Goal: Task Accomplishment & Management: Use online tool/utility

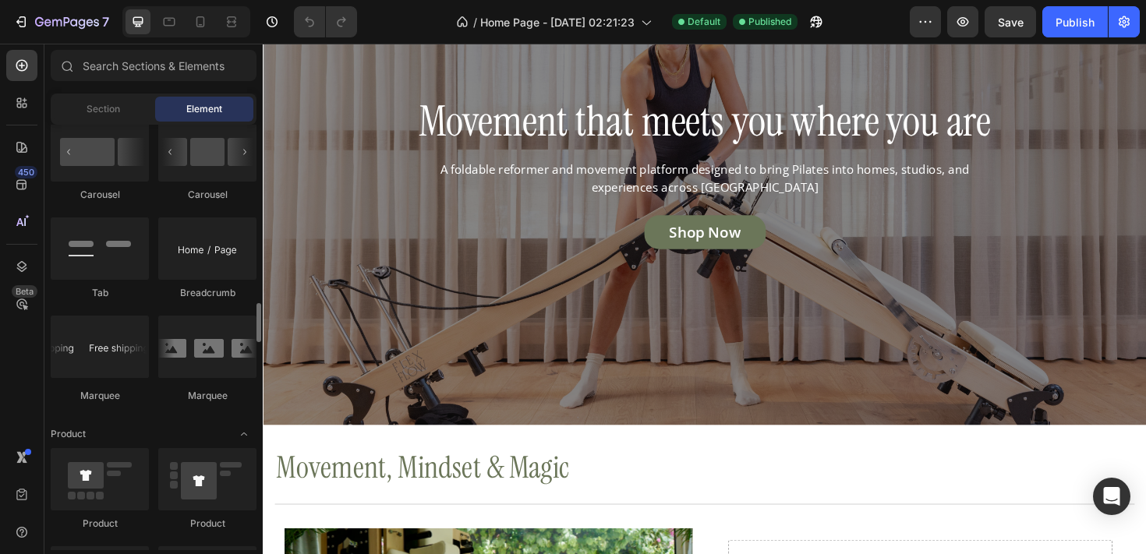
scroll to position [1719, 0]
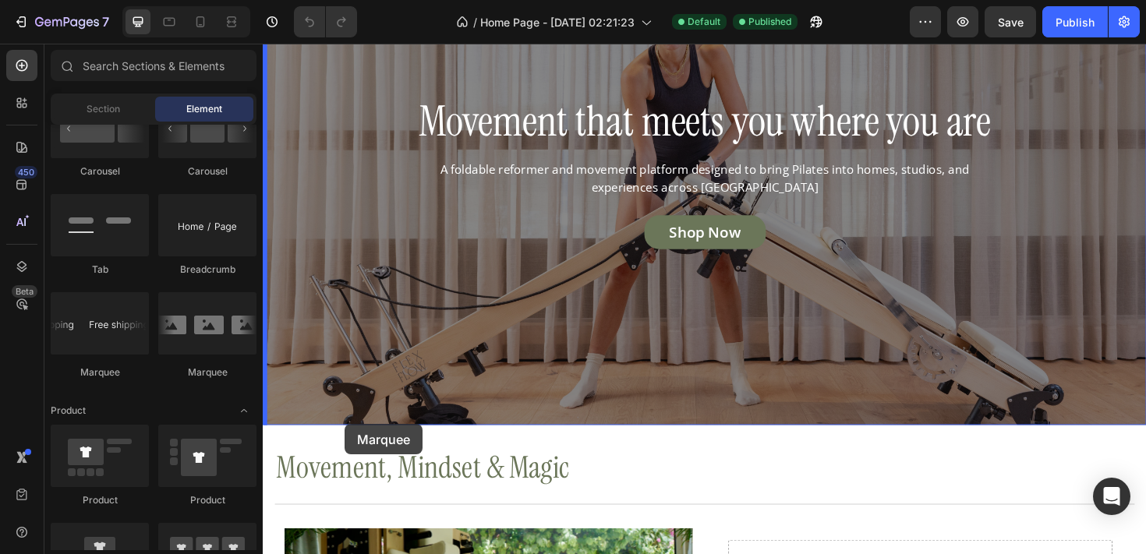
drag, startPoint x: 355, startPoint y: 387, endPoint x: 349, endPoint y: 447, distance: 60.3
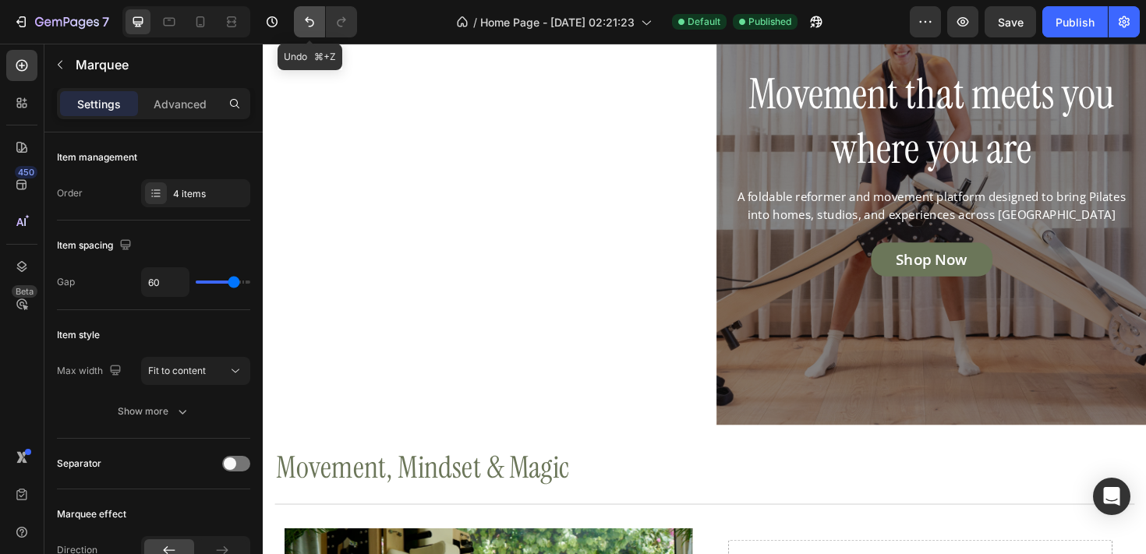
click at [305, 16] on icon "Undo/Redo" at bounding box center [310, 22] width 16 height 16
click at [315, 23] on icon "Undo/Redo" at bounding box center [310, 22] width 16 height 16
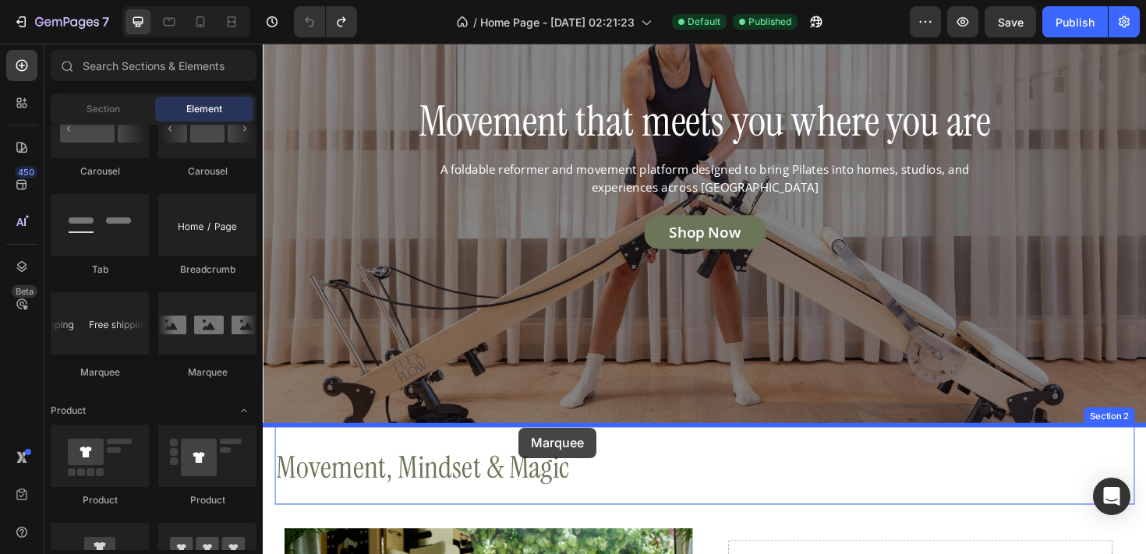
drag, startPoint x: 352, startPoint y: 370, endPoint x: 533, endPoint y: 450, distance: 198.5
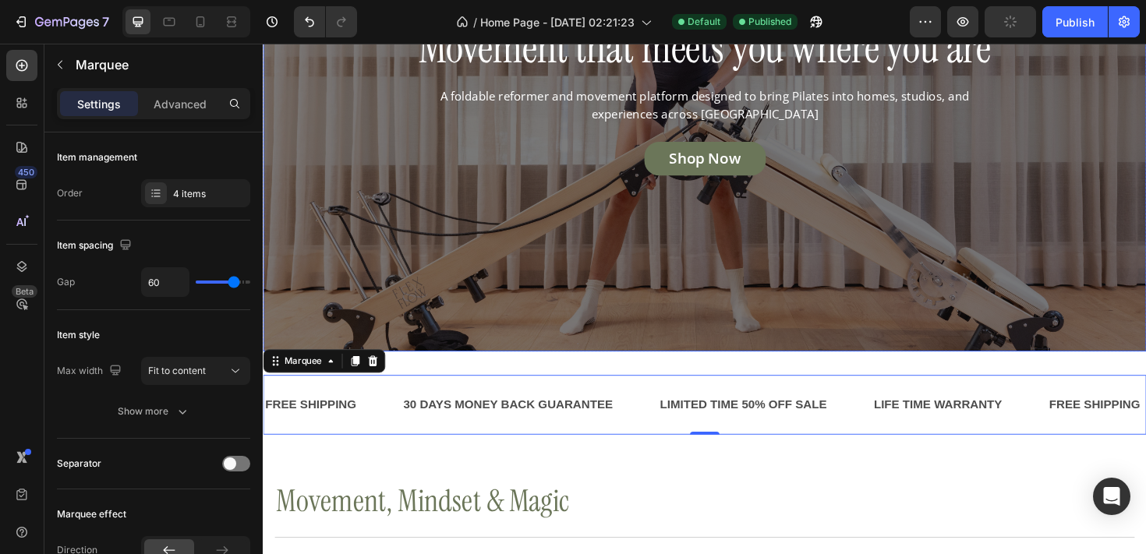
scroll to position [253, 0]
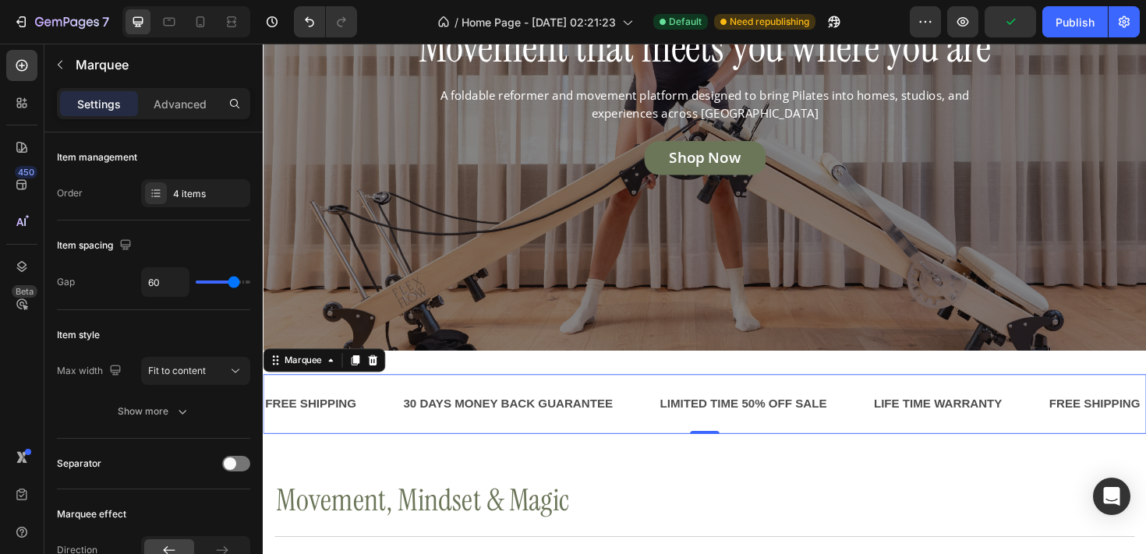
click at [419, 396] on div "FREE SHIPPING Text Block 30 DAYS MONEY BACK GUARANTEE Text Block LIMITED TIME 5…" at bounding box center [730, 425] width 935 height 63
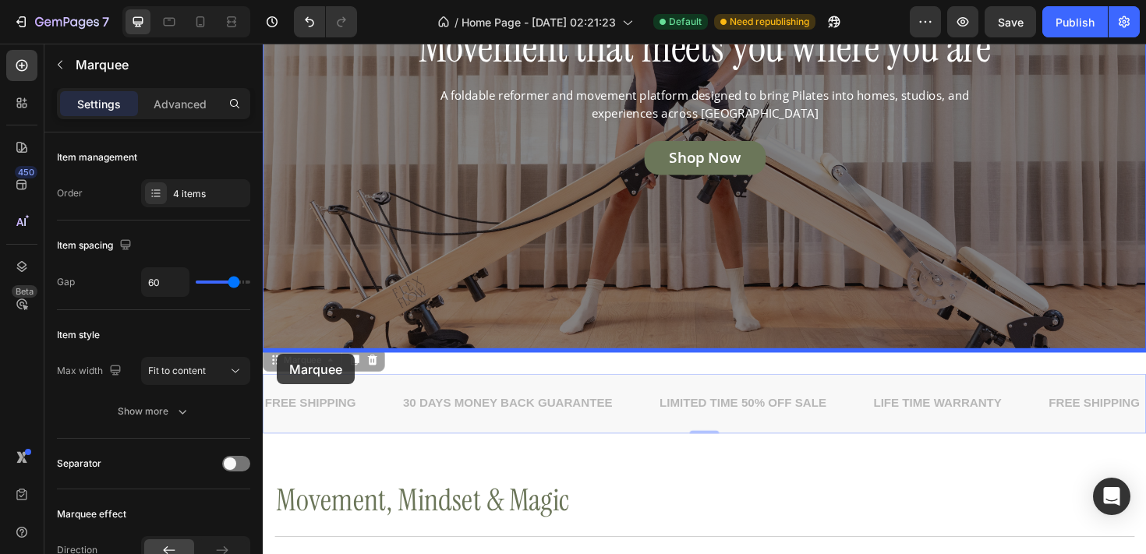
drag, startPoint x: 275, startPoint y: 381, endPoint x: 277, endPoint y: 373, distance: 8.9
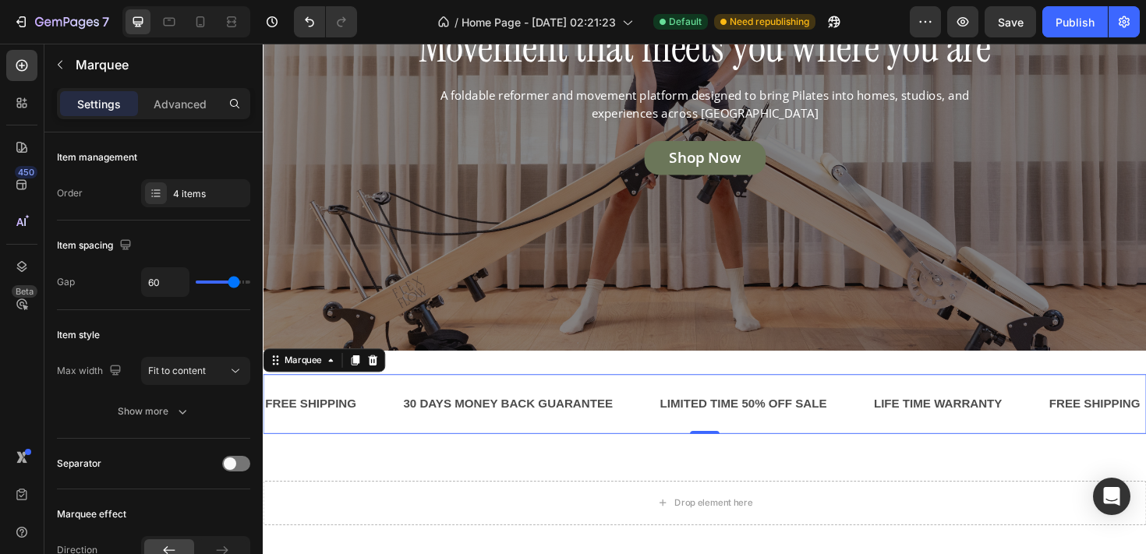
scroll to position [286, 0]
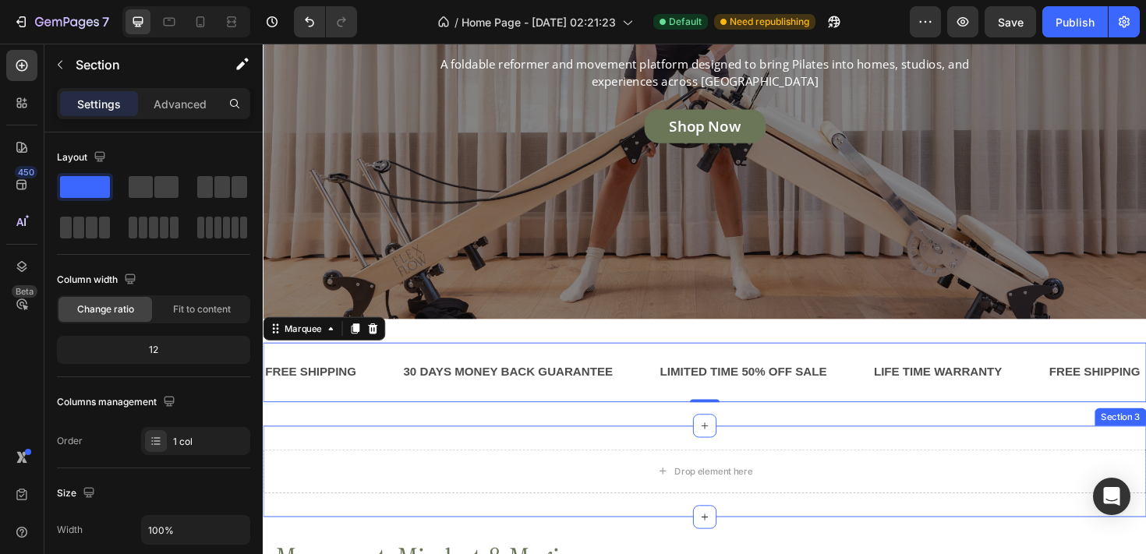
click at [690, 465] on div "Drop element here Section 3" at bounding box center [730, 496] width 935 height 97
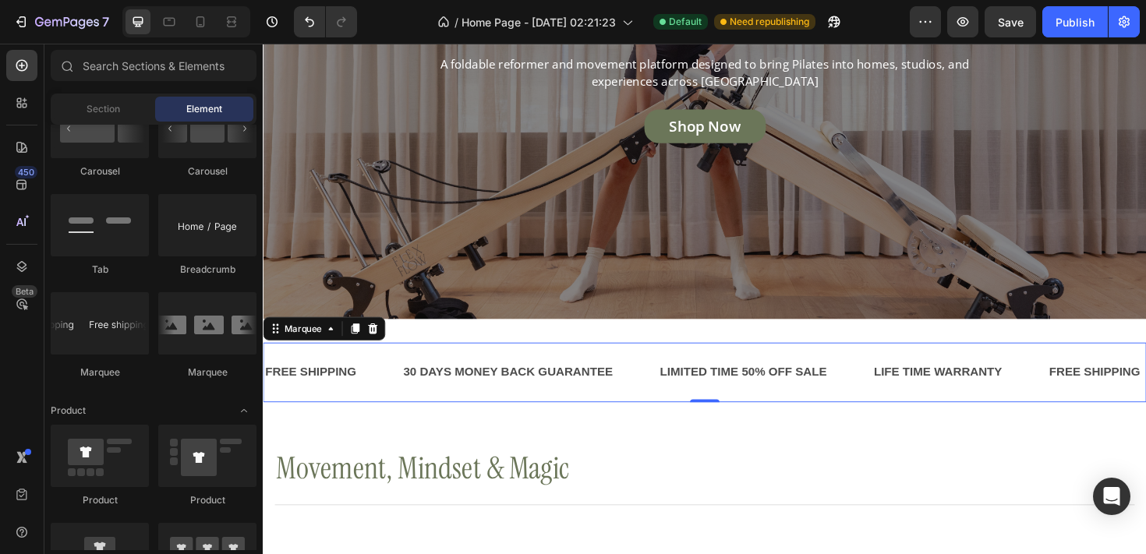
click at [881, 371] on div "FREE SHIPPING Text Block 30 DAYS MONEY BACK GUARANTEE Text Block LIMITED TIME 5…" at bounding box center [730, 391] width 935 height 63
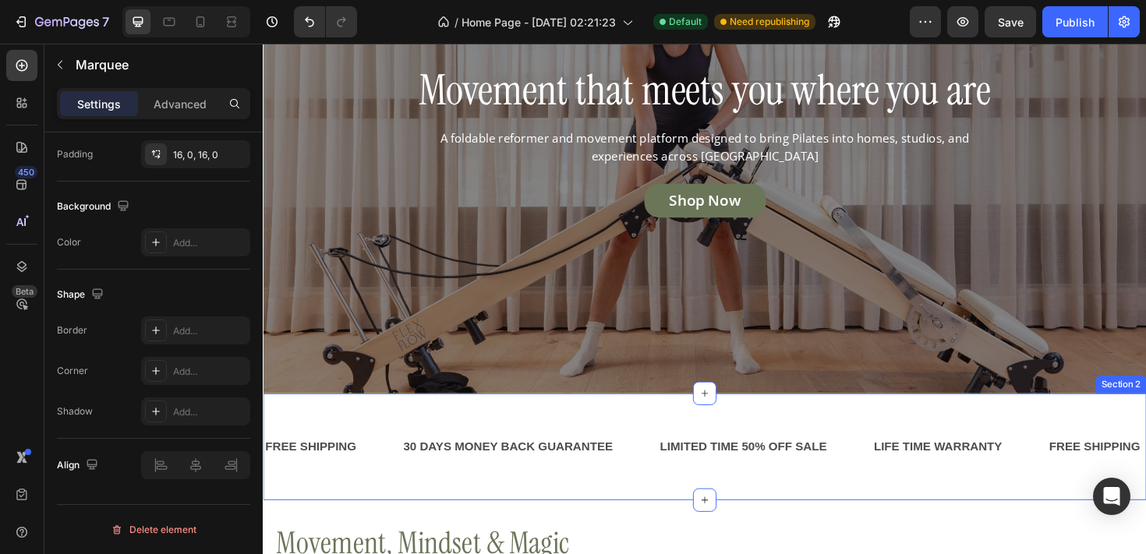
scroll to position [316, 0]
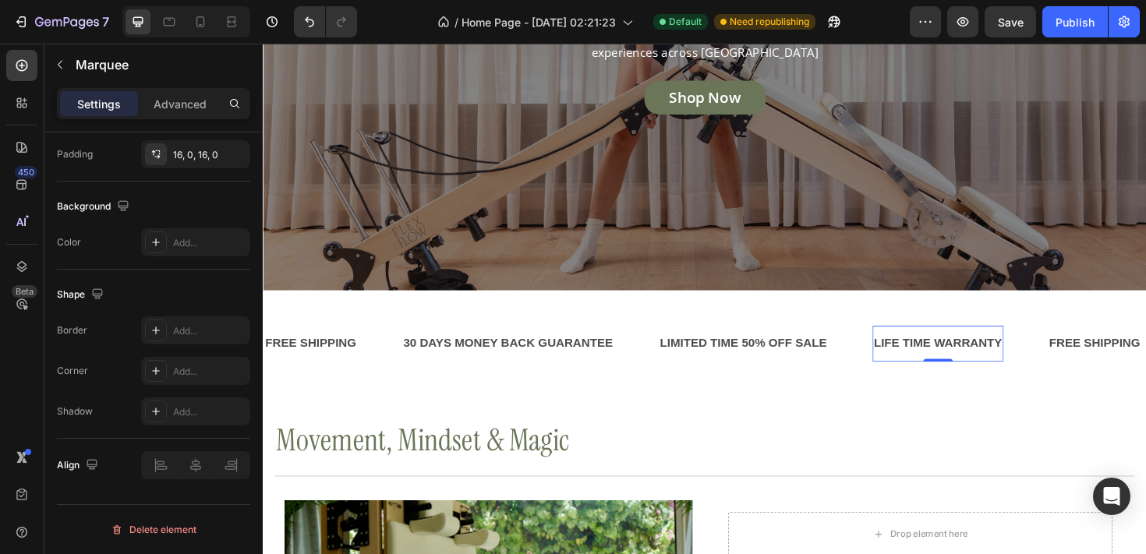
click at [980, 364] on div "LIFE TIME WARRANTY" at bounding box center [977, 361] width 139 height 26
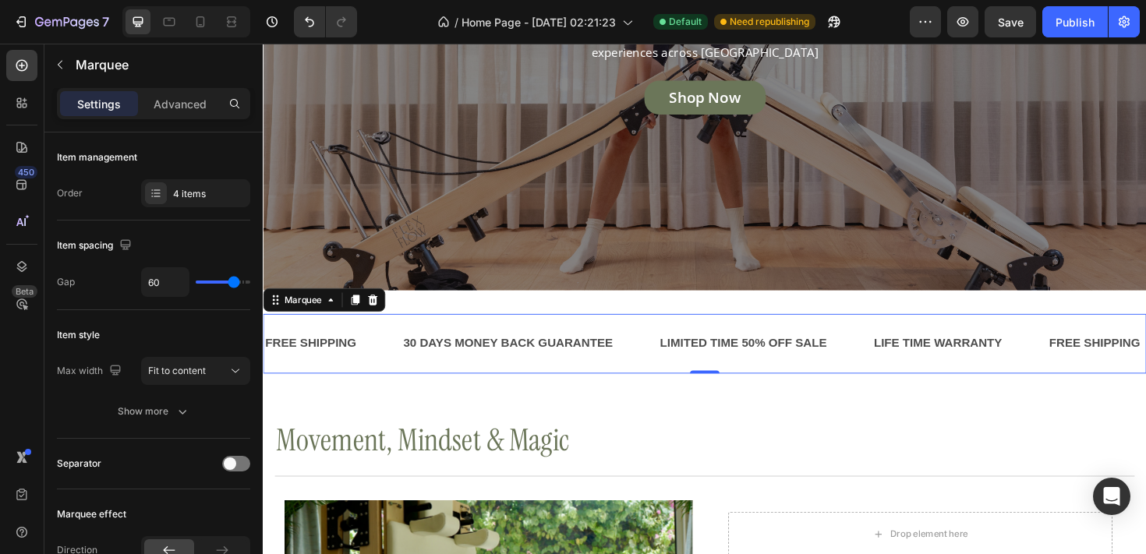
click at [790, 337] on div "FREE SHIPPING Text Block 30 DAYS MONEY BACK GUARANTEE Text Block LIMITED TIME 5…" at bounding box center [730, 361] width 935 height 63
click at [382, 309] on icon at bounding box center [379, 315] width 12 height 12
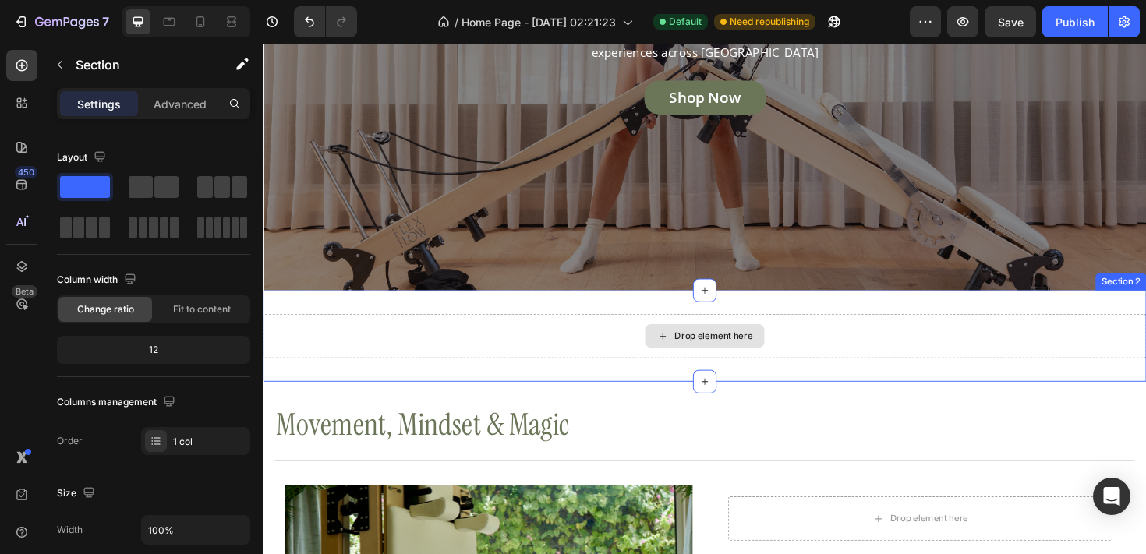
click at [1090, 341] on div "Drop element here" at bounding box center [730, 353] width 935 height 47
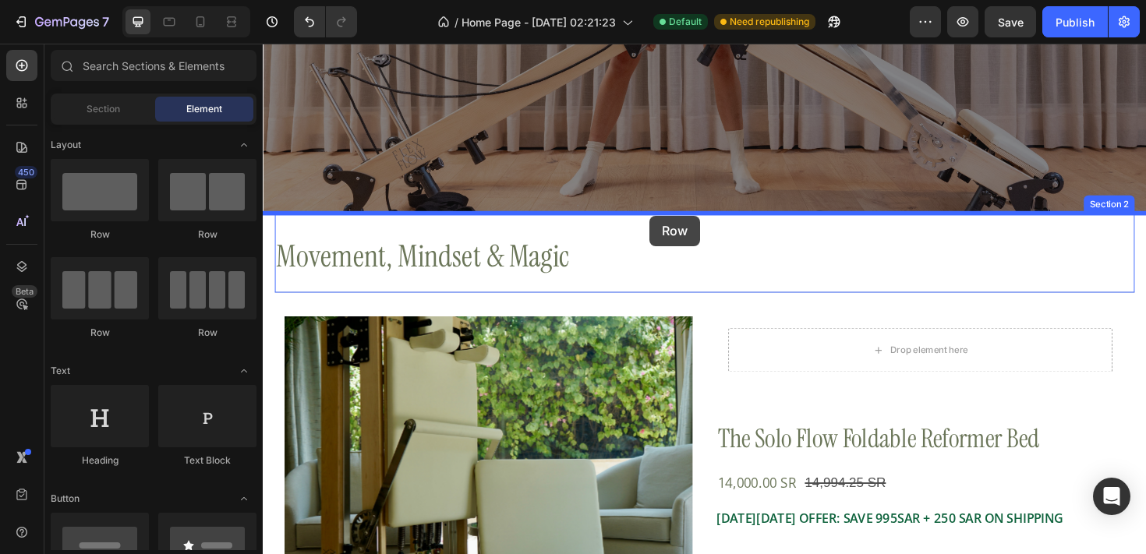
drag, startPoint x: 356, startPoint y: 352, endPoint x: 672, endPoint y: 226, distance: 339.7
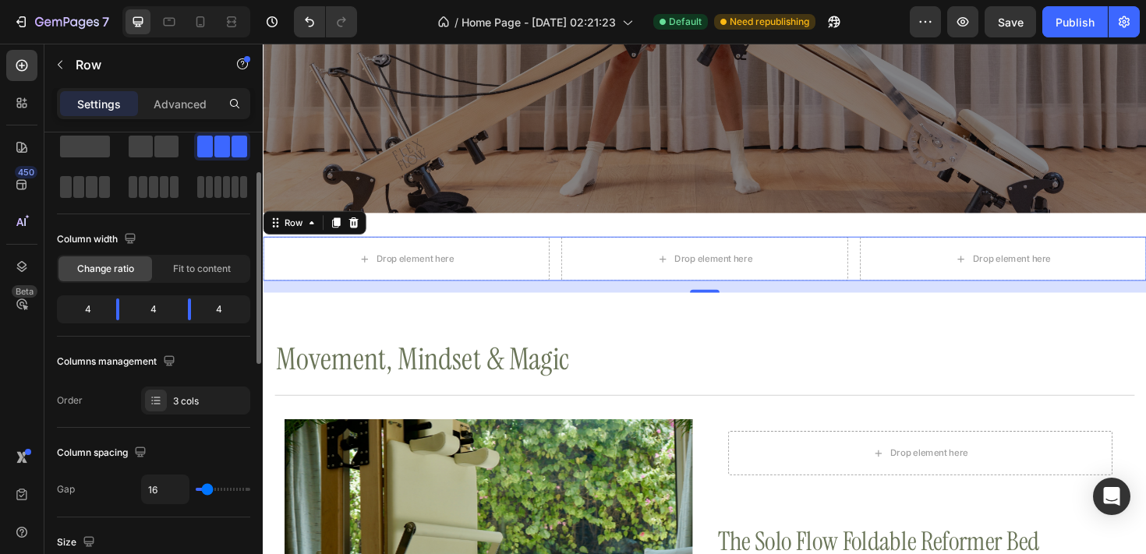
scroll to position [60, 0]
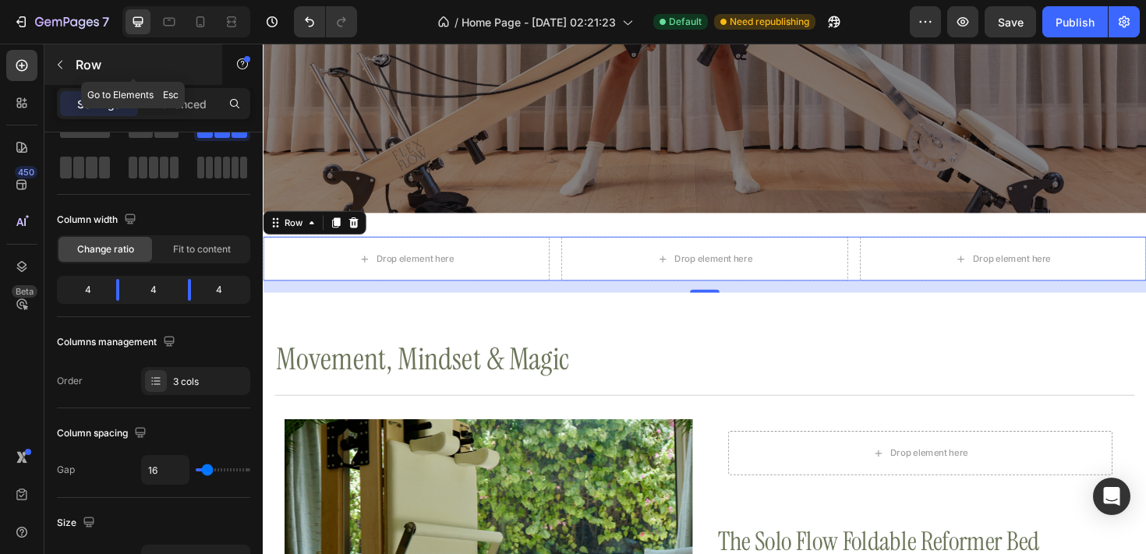
click at [59, 69] on icon "button" at bounding box center [60, 64] width 12 height 12
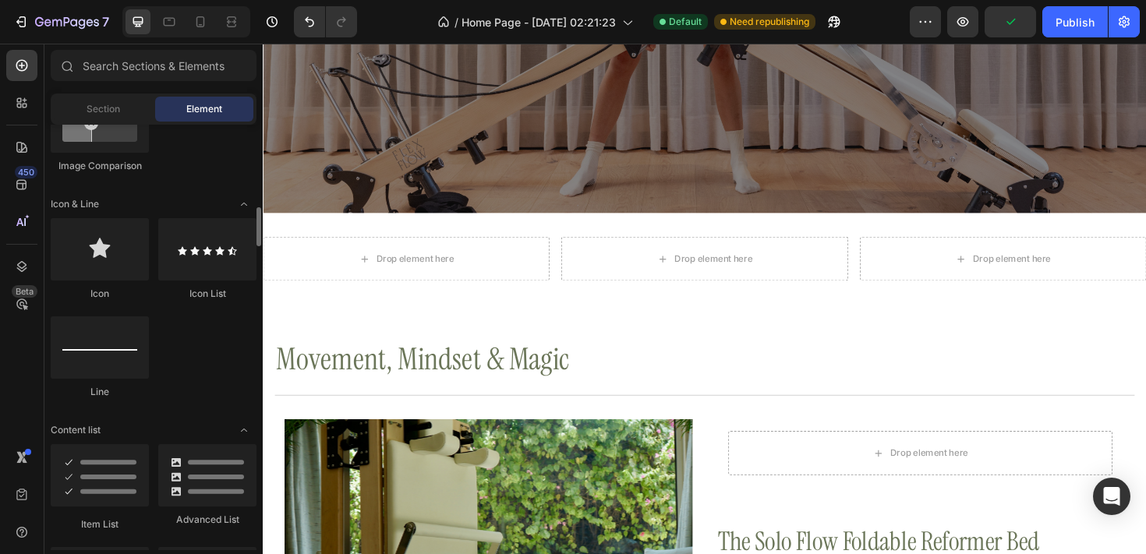
scroll to position [944, 0]
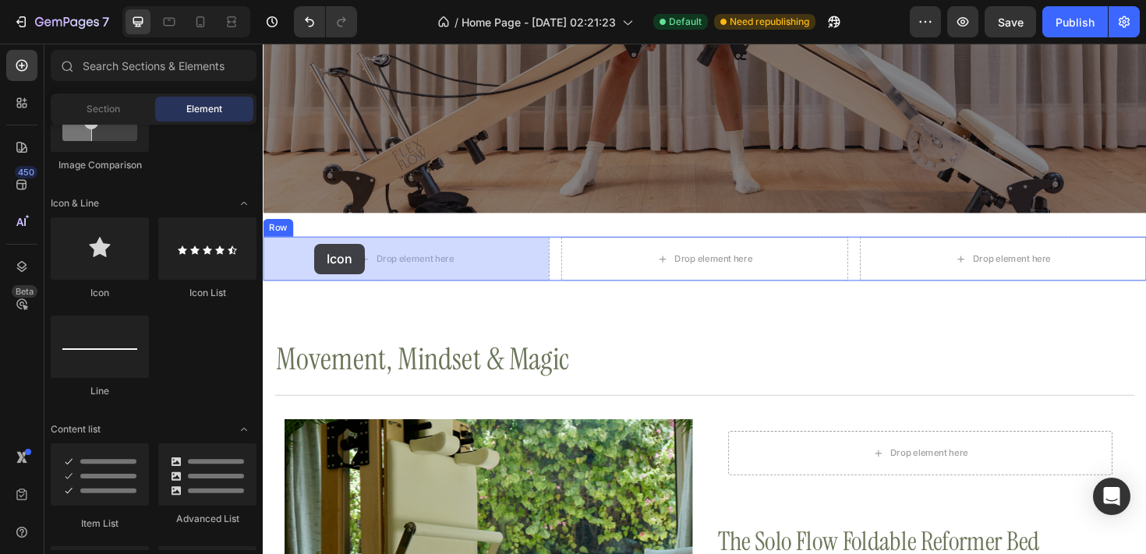
drag, startPoint x: 373, startPoint y: 284, endPoint x: 316, endPoint y: 256, distance: 63.1
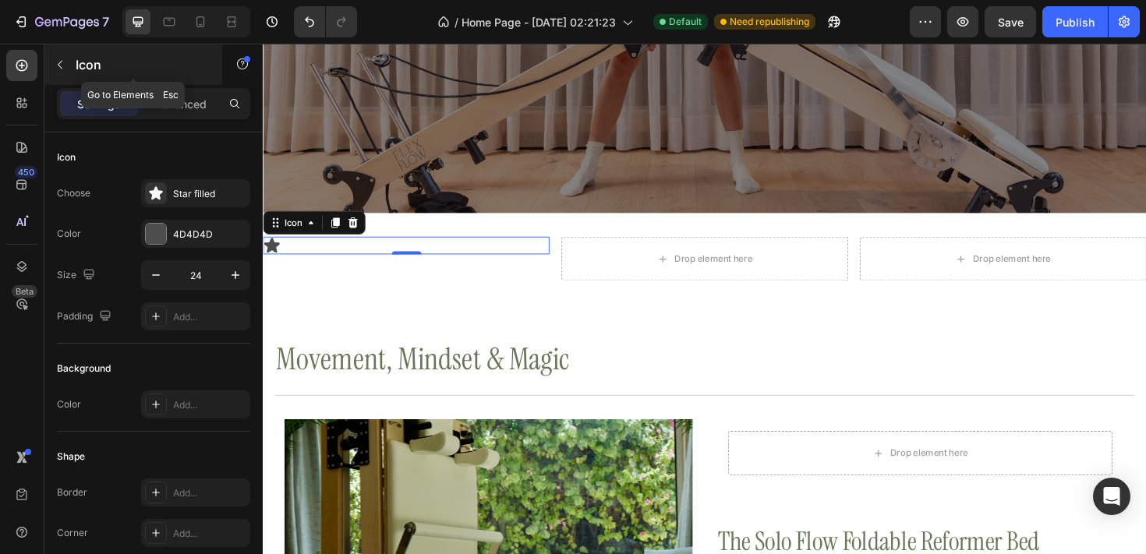
click at [62, 58] on icon "button" at bounding box center [60, 64] width 12 height 12
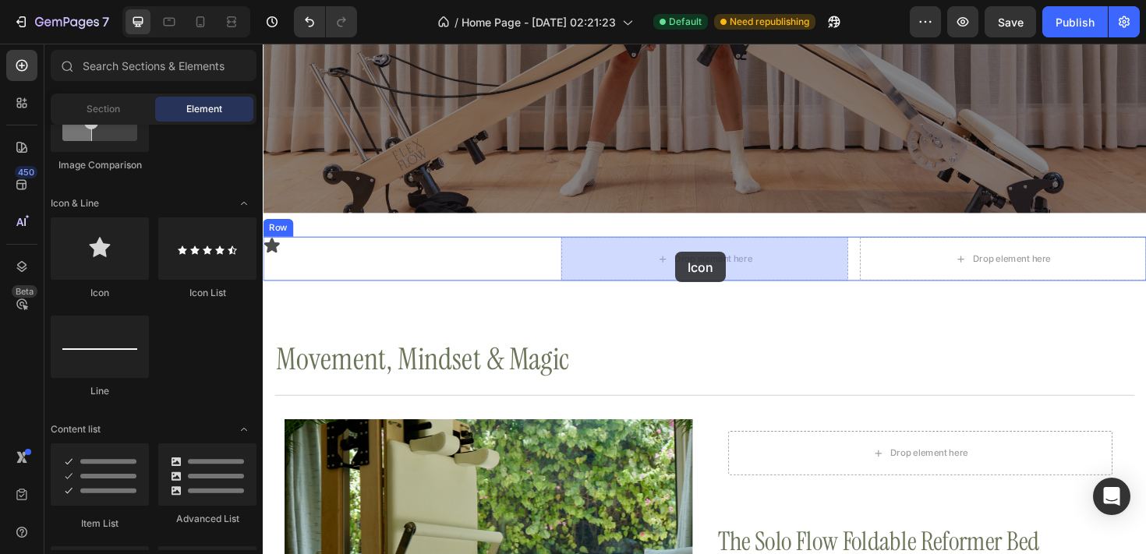
drag, startPoint x: 356, startPoint y: 291, endPoint x: 699, endPoint y: 264, distance: 344.0
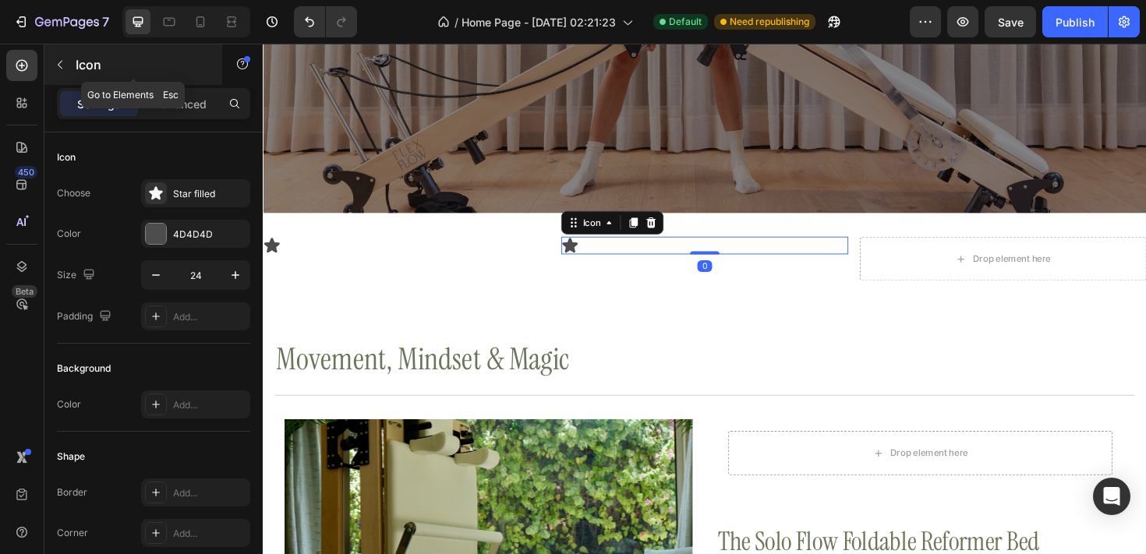
click at [63, 65] on icon "button" at bounding box center [60, 64] width 12 height 12
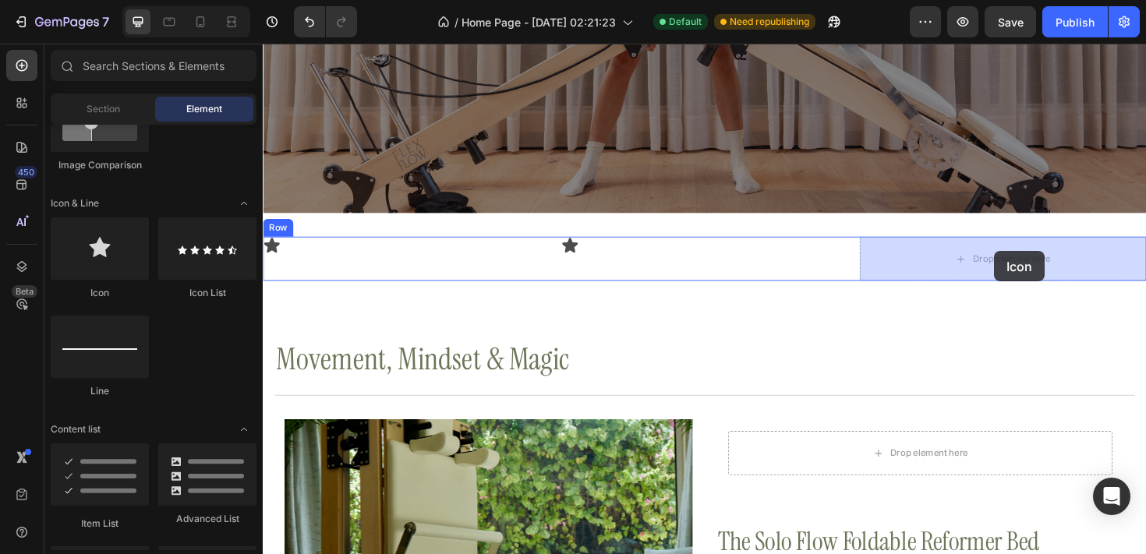
drag, startPoint x: 352, startPoint y: 300, endPoint x: 1037, endPoint y: 263, distance: 686.1
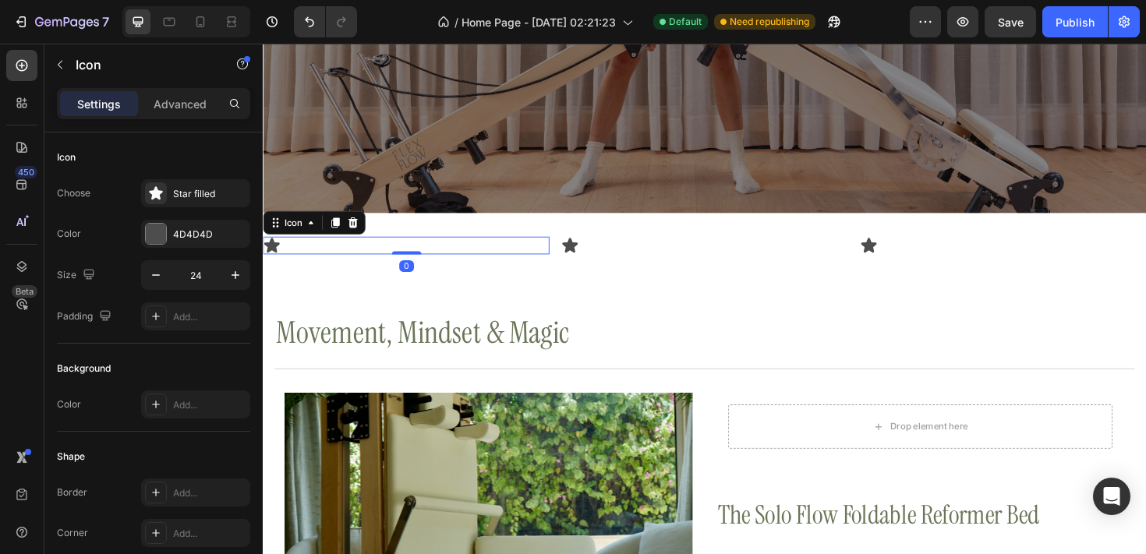
click at [311, 258] on div "Icon 0" at bounding box center [414, 257] width 303 height 19
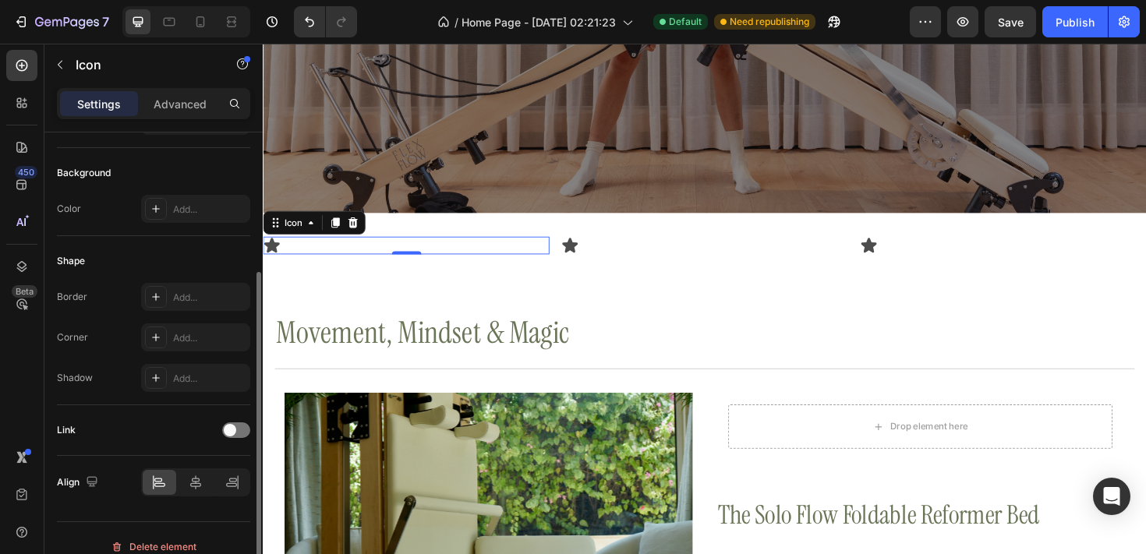
scroll to position [213, 0]
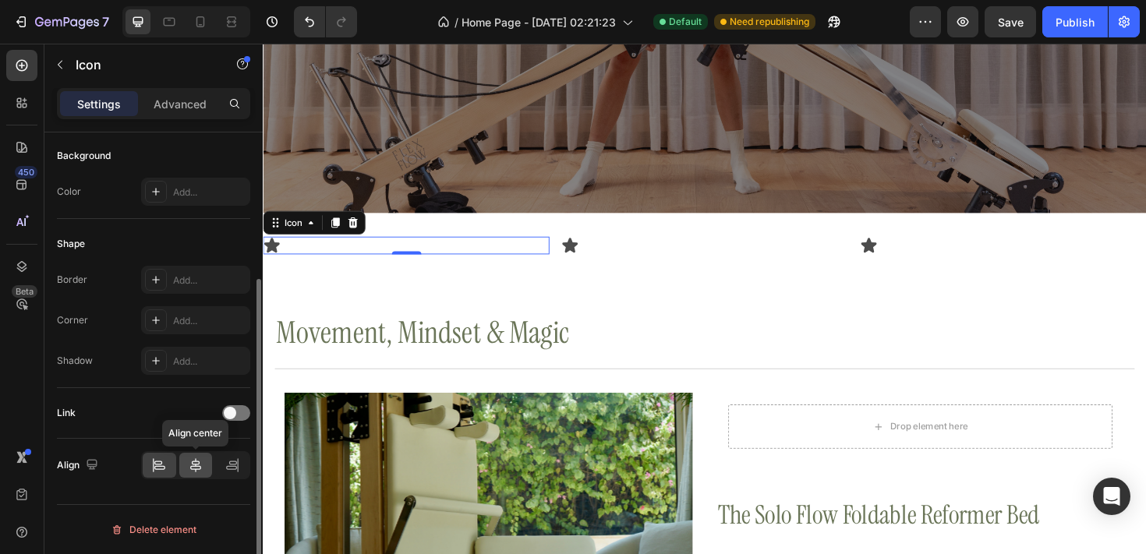
click at [199, 471] on icon at bounding box center [196, 465] width 16 height 16
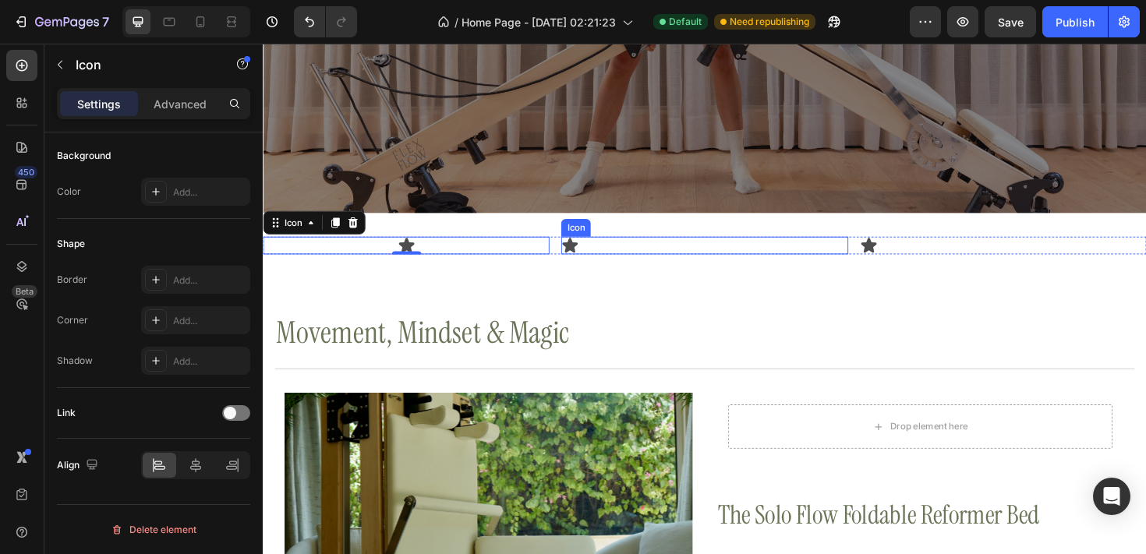
click at [583, 256] on icon at bounding box center [588, 257] width 16 height 16
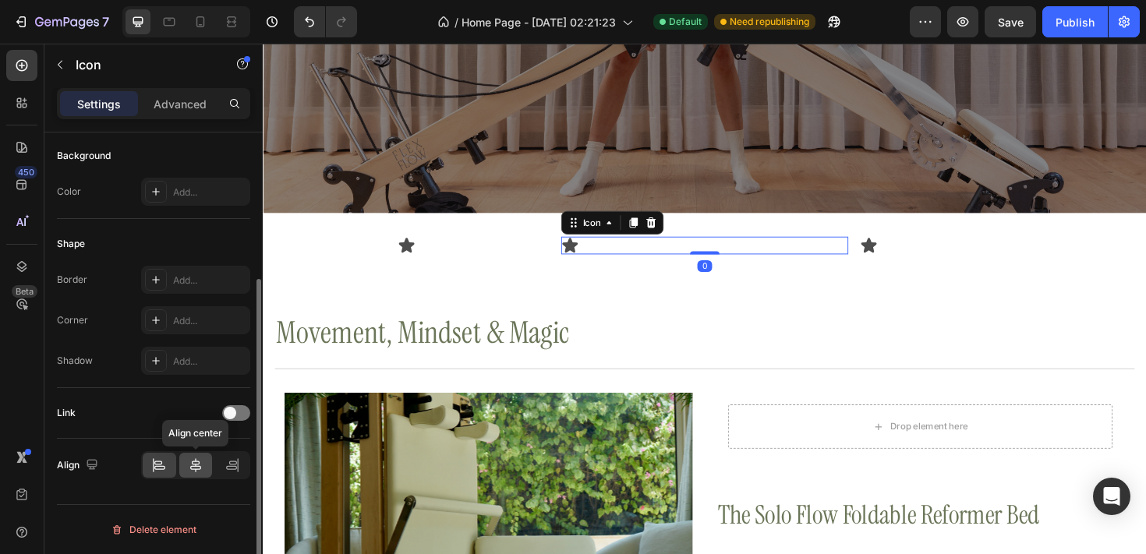
click at [196, 467] on icon at bounding box center [196, 465] width 16 height 16
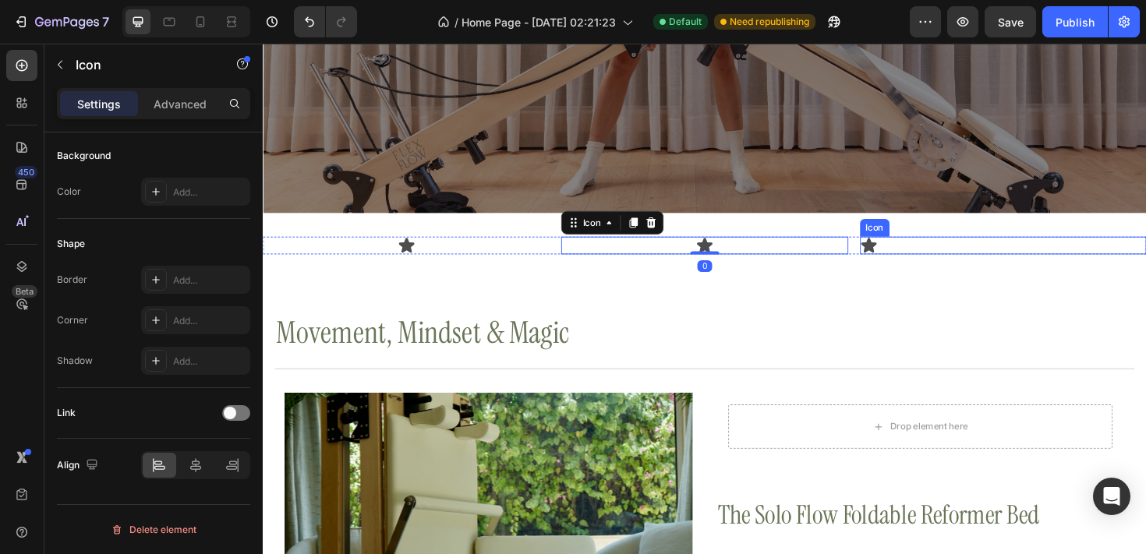
click at [901, 257] on icon at bounding box center [904, 257] width 16 height 16
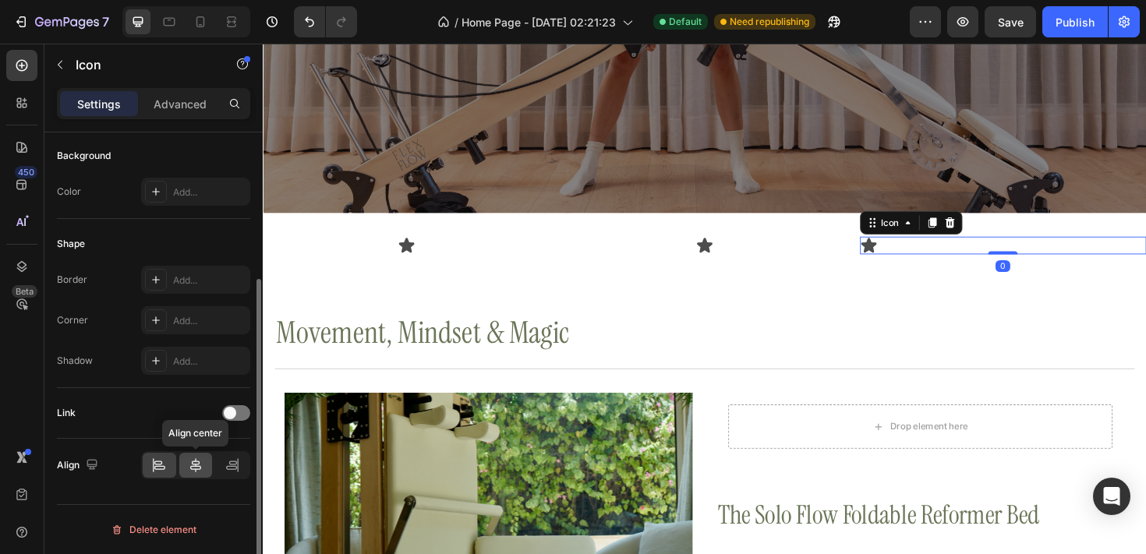
click at [193, 463] on icon at bounding box center [195, 465] width 11 height 14
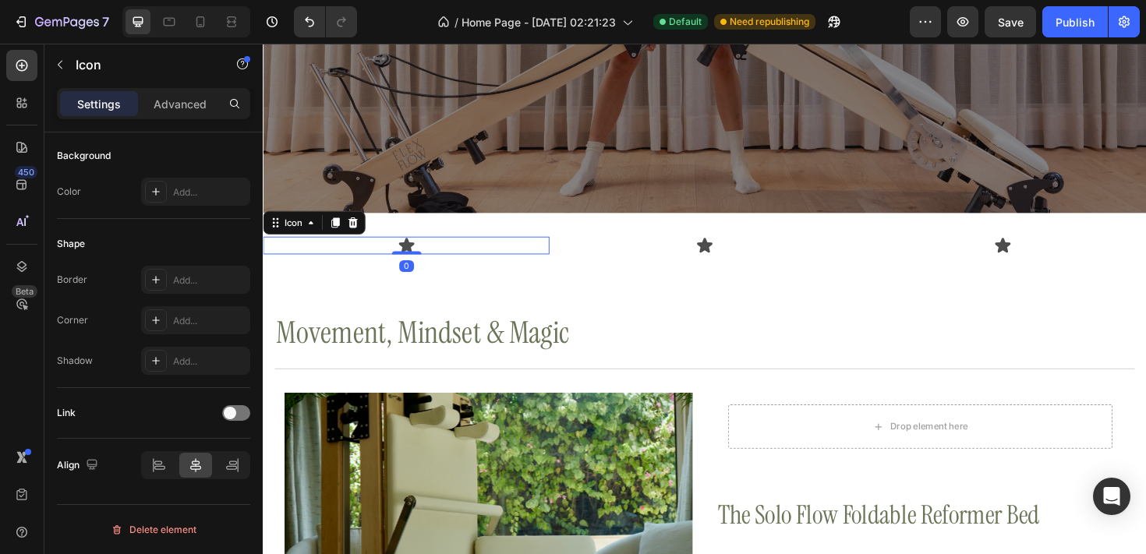
click at [432, 257] on div "Icon 0" at bounding box center [414, 257] width 303 height 19
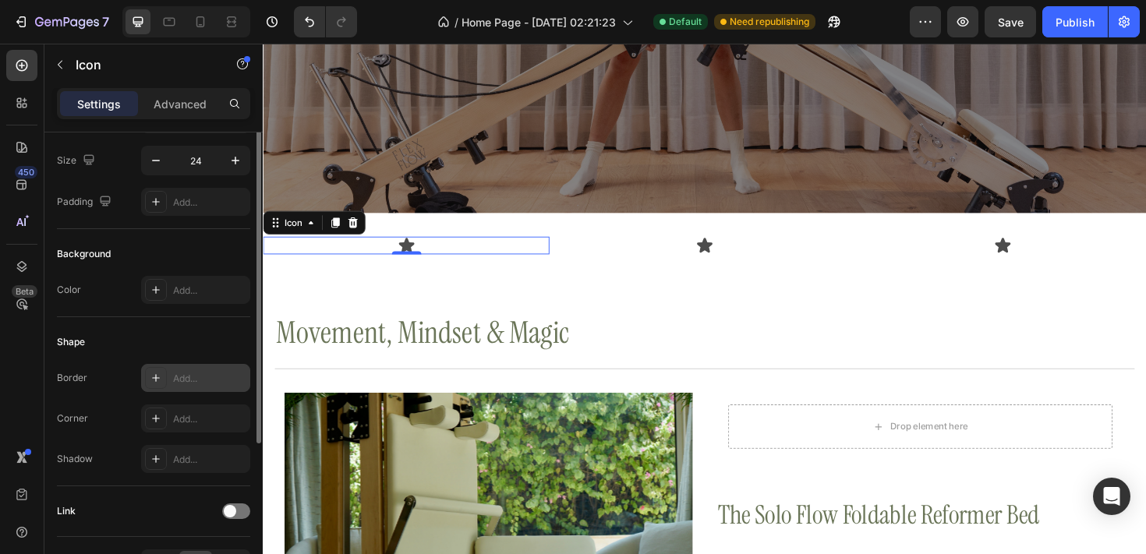
scroll to position [0, 0]
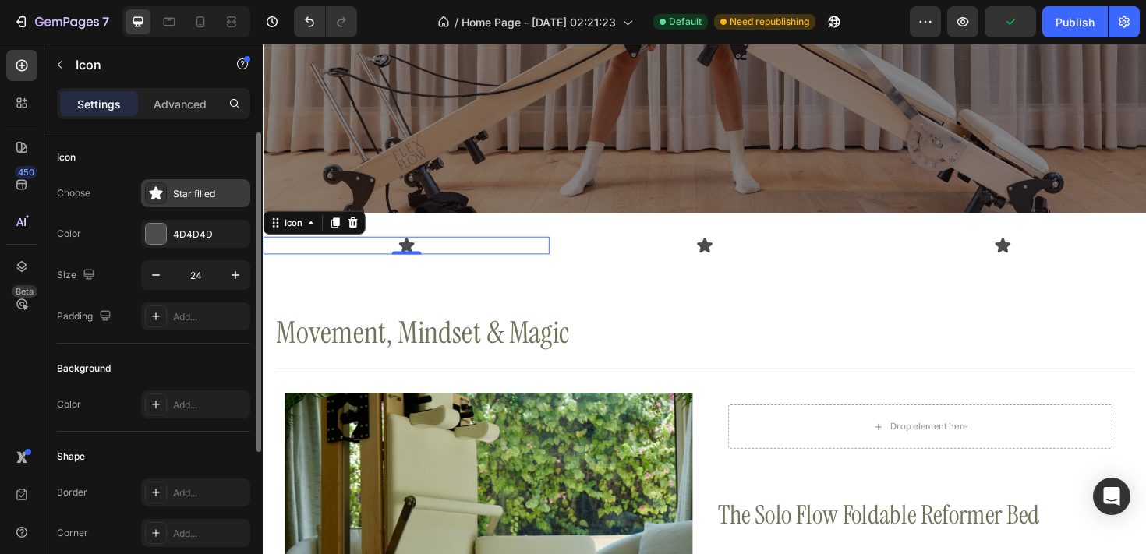
click at [168, 189] on div "Star filled" at bounding box center [195, 193] width 109 height 28
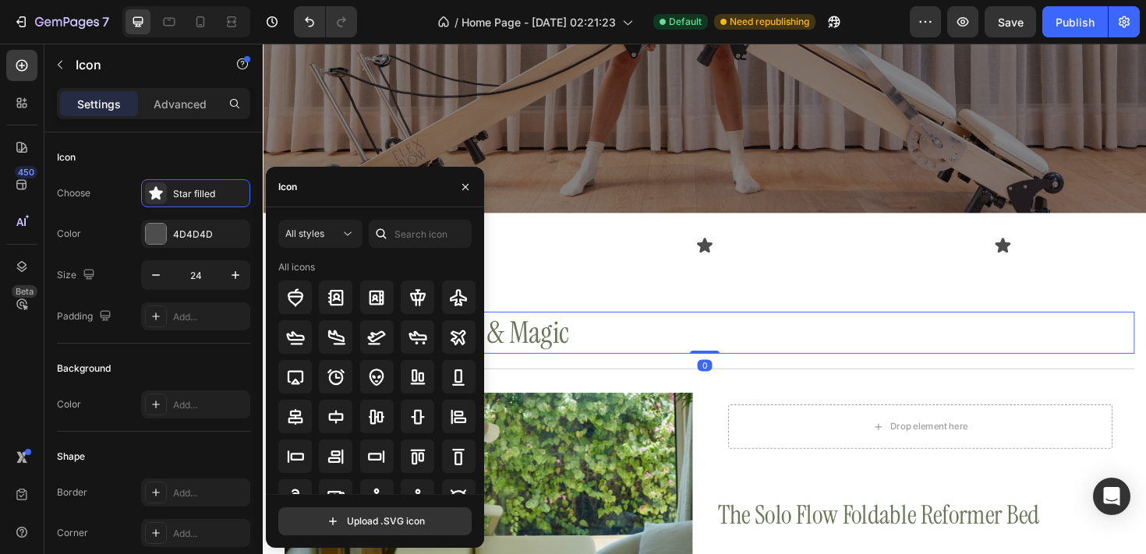
click at [607, 365] on h2 "Movement, Mindset & Magic" at bounding box center [730, 349] width 910 height 44
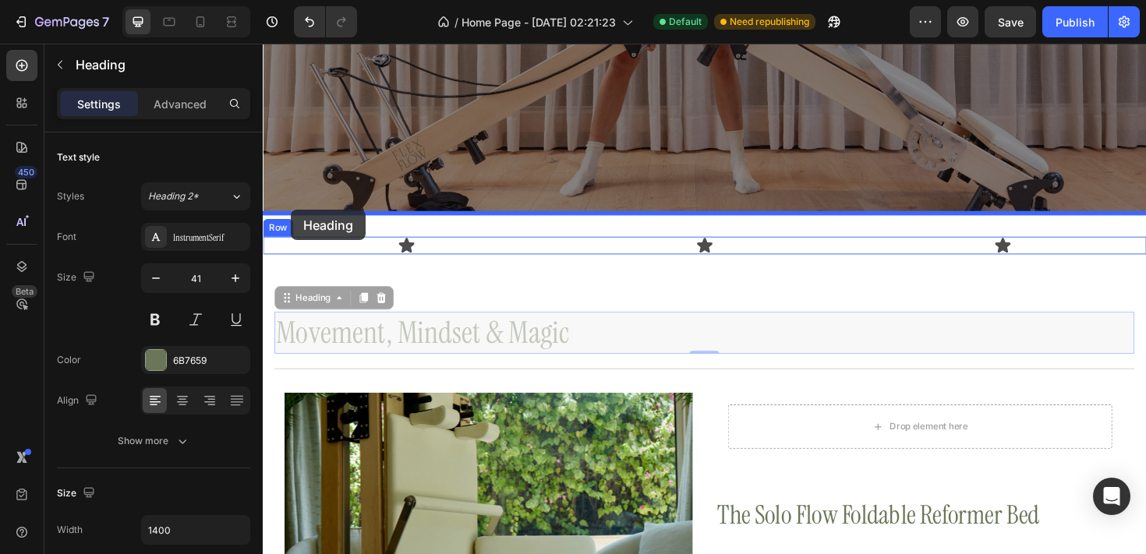
drag, startPoint x: 287, startPoint y: 314, endPoint x: 292, endPoint y: 220, distance: 94.5
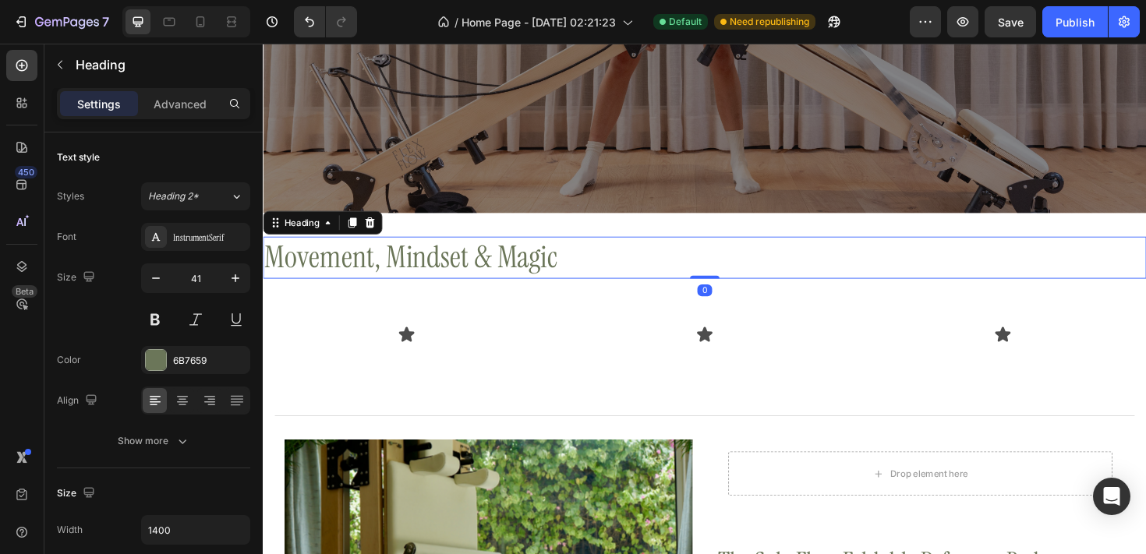
click at [390, 276] on h2 "Movement, Mindset & Magic" at bounding box center [730, 270] width 935 height 44
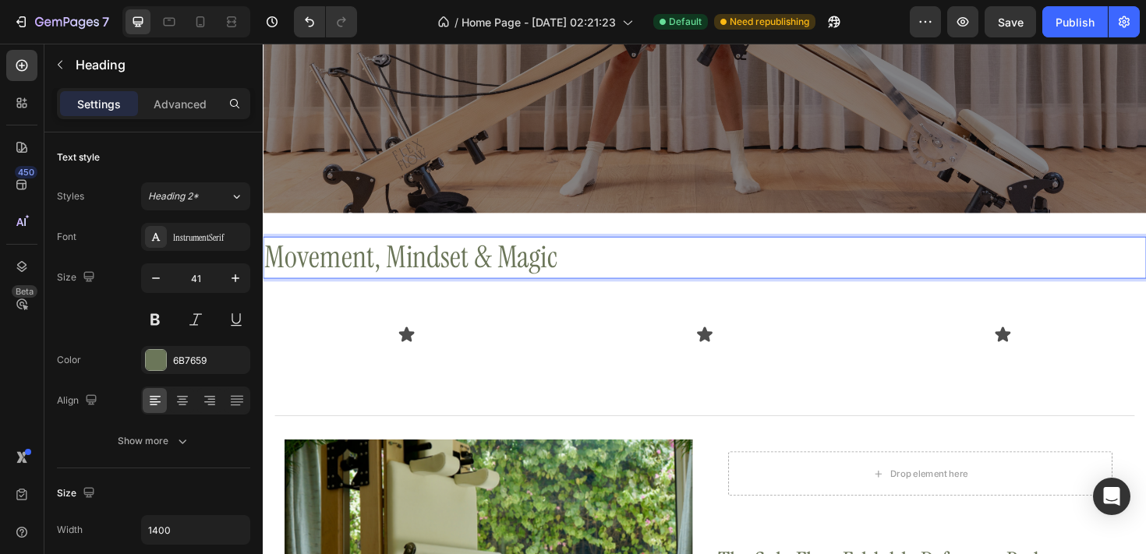
click at [380, 271] on p "Movement, Mindset & Magic" at bounding box center [730, 269] width 932 height 41
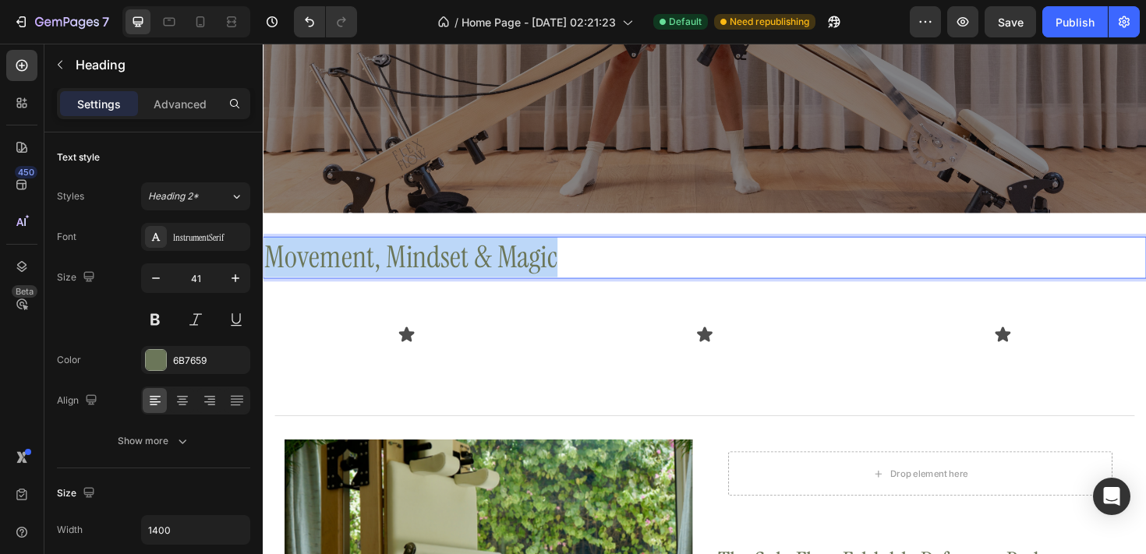
click at [380, 271] on p "Movement, Mindset & Magic" at bounding box center [730, 269] width 932 height 41
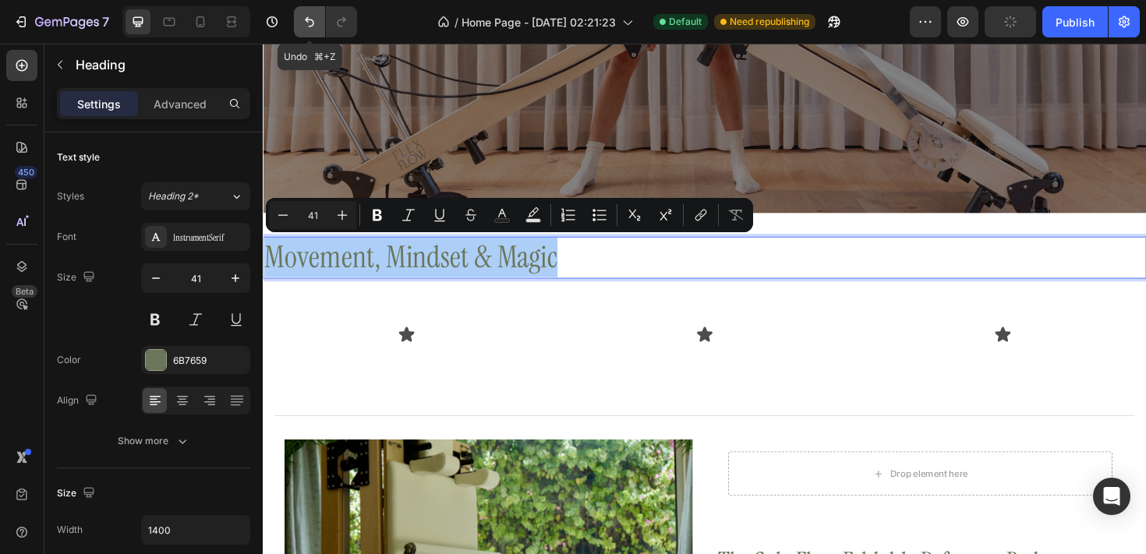
click at [314, 30] on button "Undo/Redo" at bounding box center [309, 21] width 31 height 31
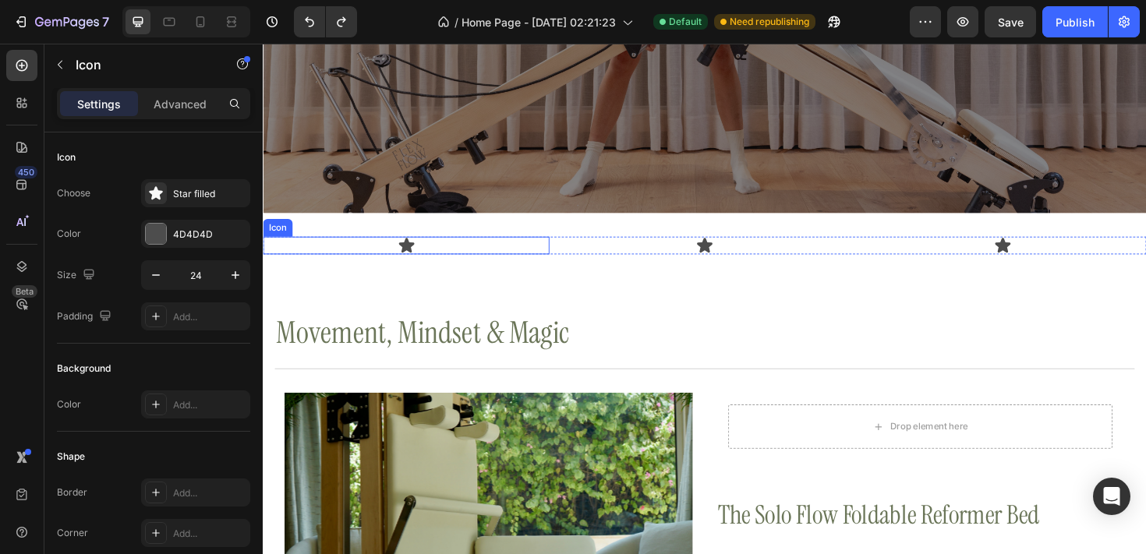
click at [413, 253] on icon at bounding box center [414, 257] width 16 height 16
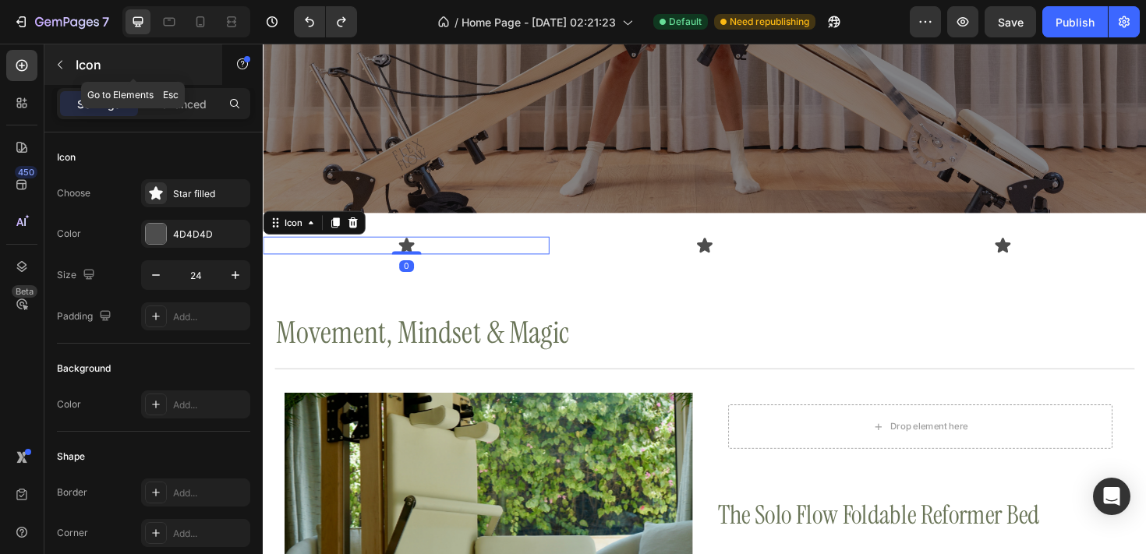
click at [61, 64] on icon "button" at bounding box center [60, 64] width 12 height 12
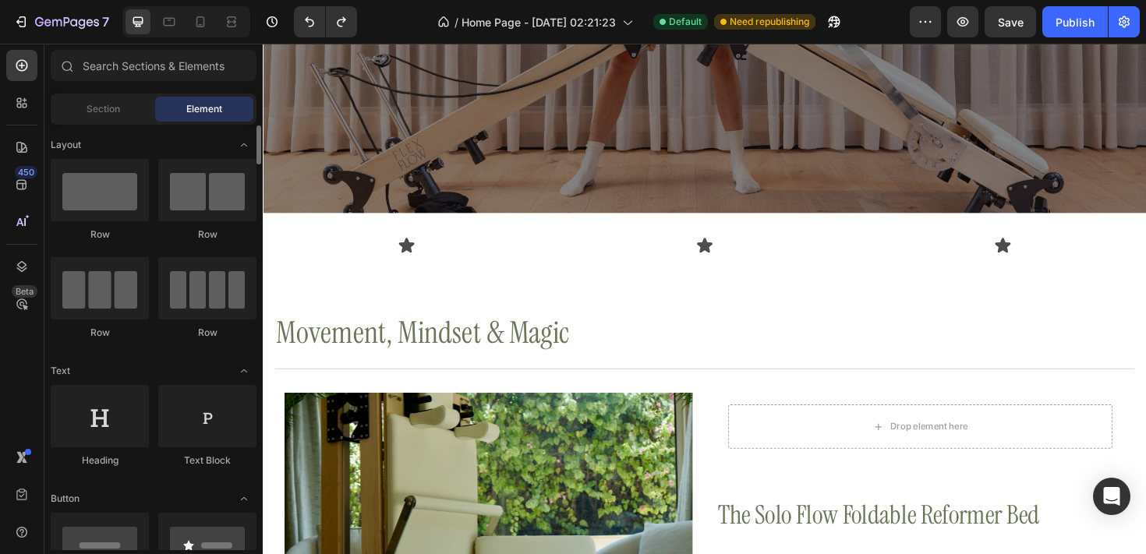
scroll to position [110, 0]
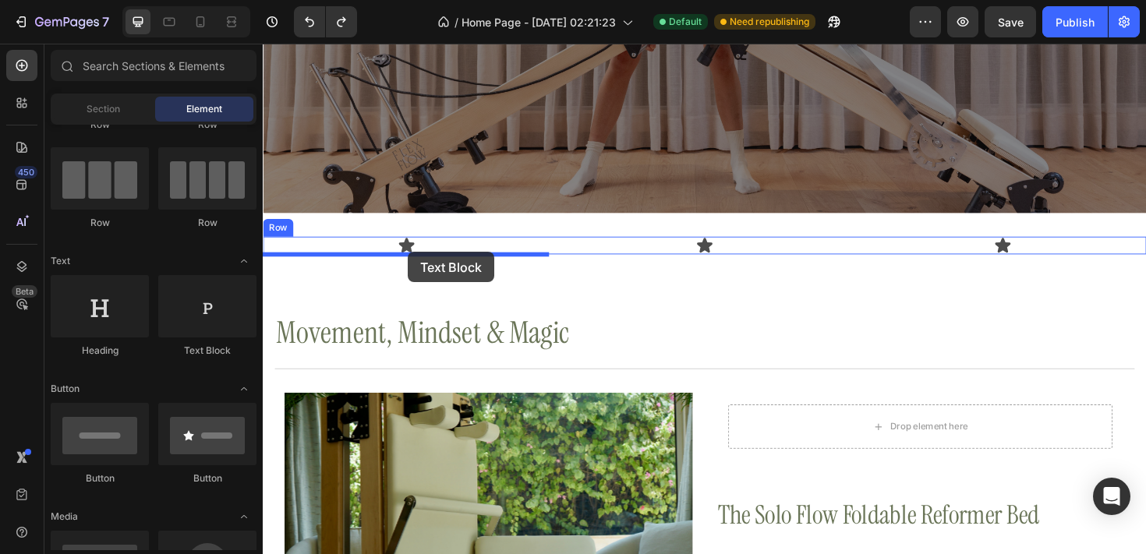
drag, startPoint x: 468, startPoint y: 372, endPoint x: 416, endPoint y: 264, distance: 119.2
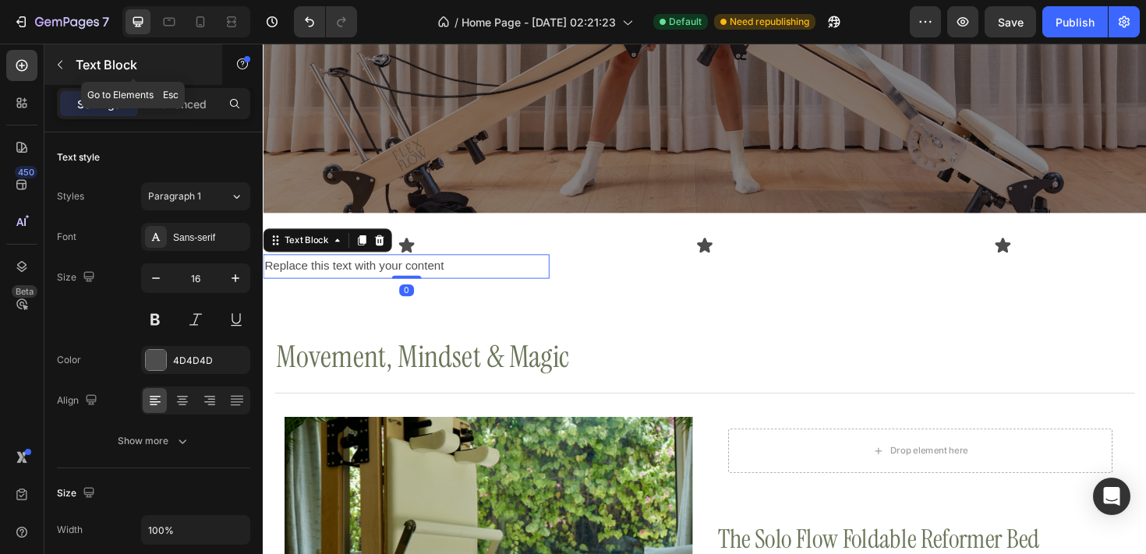
click at [59, 59] on icon "button" at bounding box center [60, 64] width 12 height 12
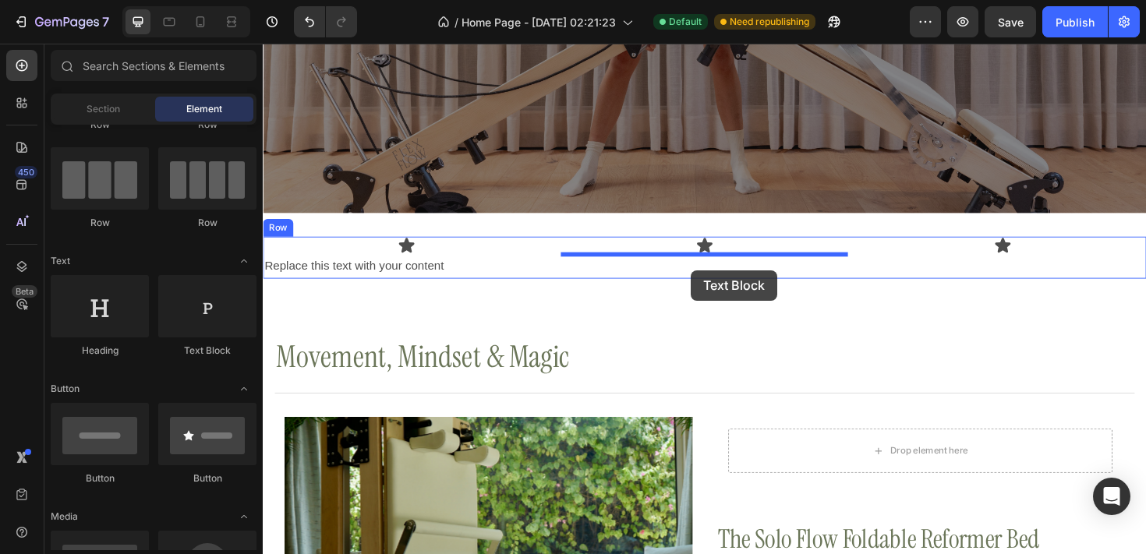
drag, startPoint x: 454, startPoint y: 359, endPoint x: 715, endPoint y: 284, distance: 271.6
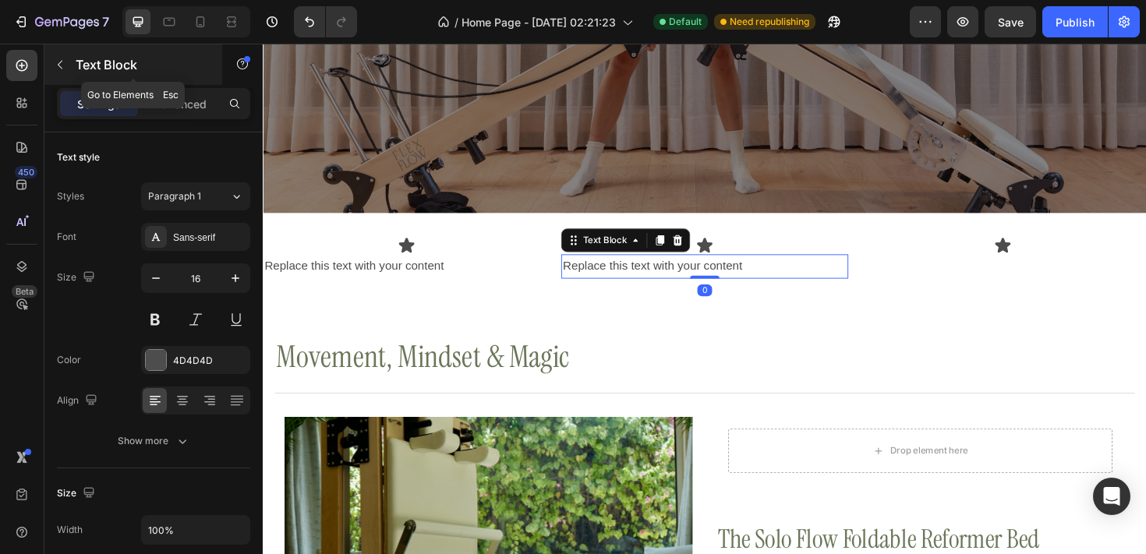
click at [64, 64] on icon "button" at bounding box center [60, 64] width 12 height 12
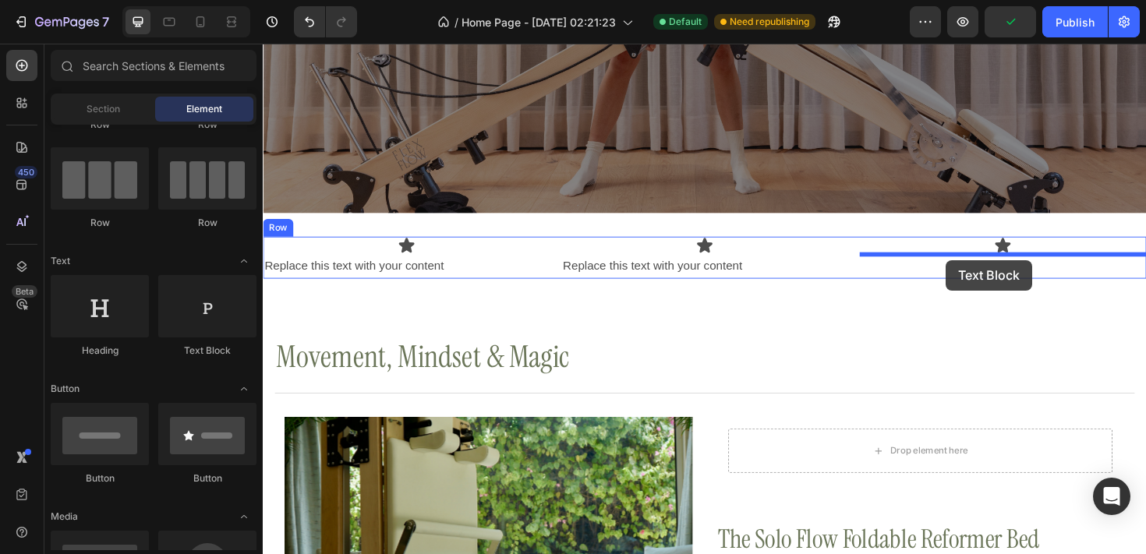
drag, startPoint x: 471, startPoint y: 356, endPoint x: 986, endPoint y: 273, distance: 521.9
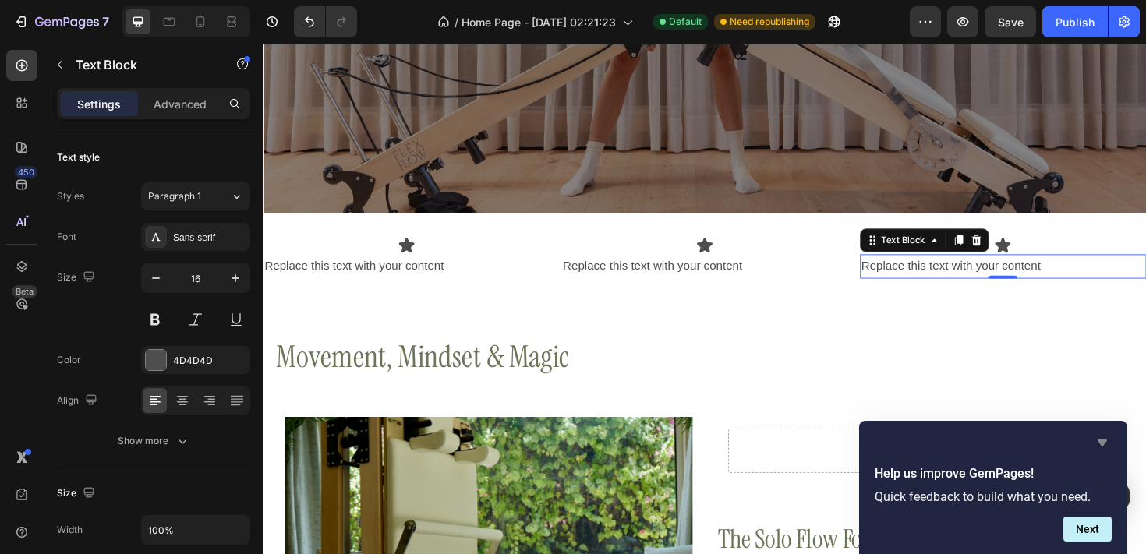
click at [1099, 443] on icon "Hide survey" at bounding box center [1102, 442] width 19 height 19
